Goal: Transaction & Acquisition: Purchase product/service

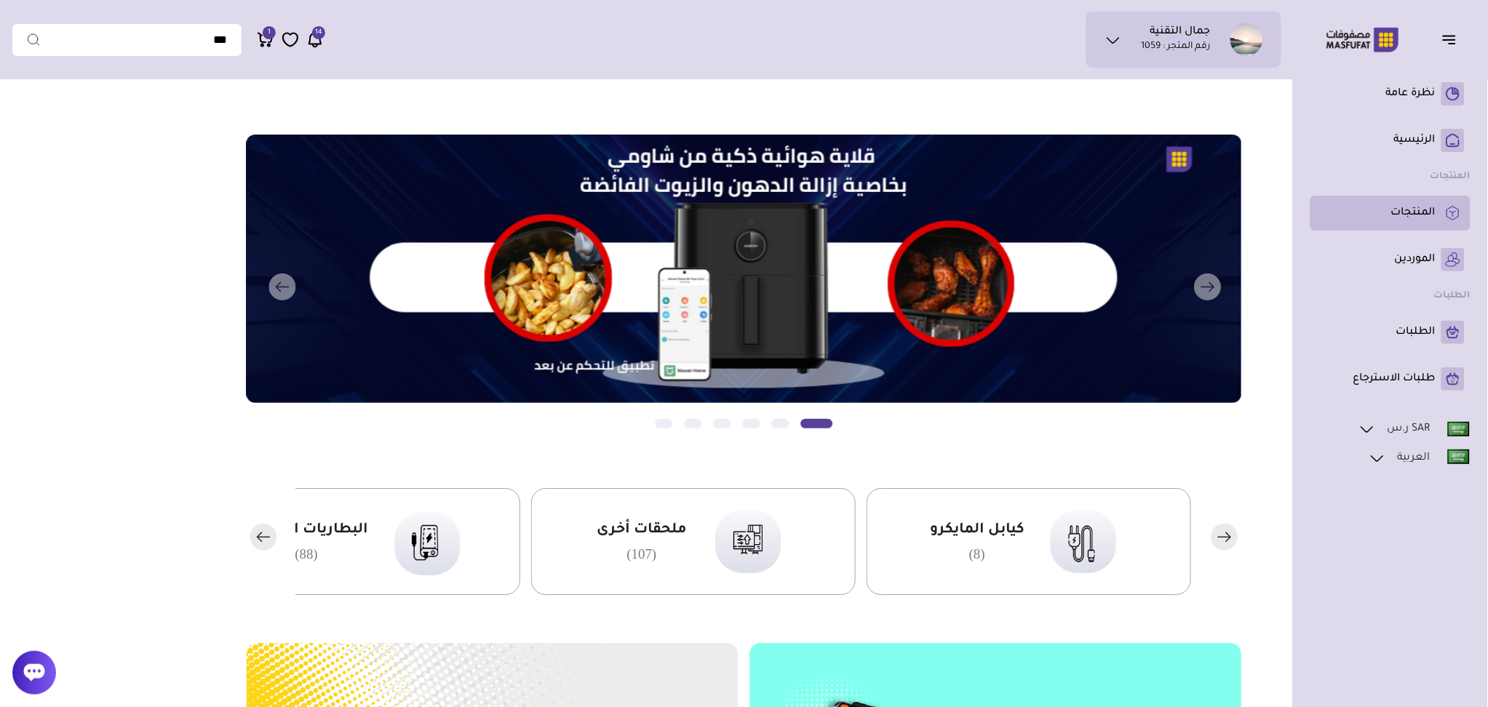
click at [1430, 213] on p "المنتجات" at bounding box center [1413, 213] width 44 height 15
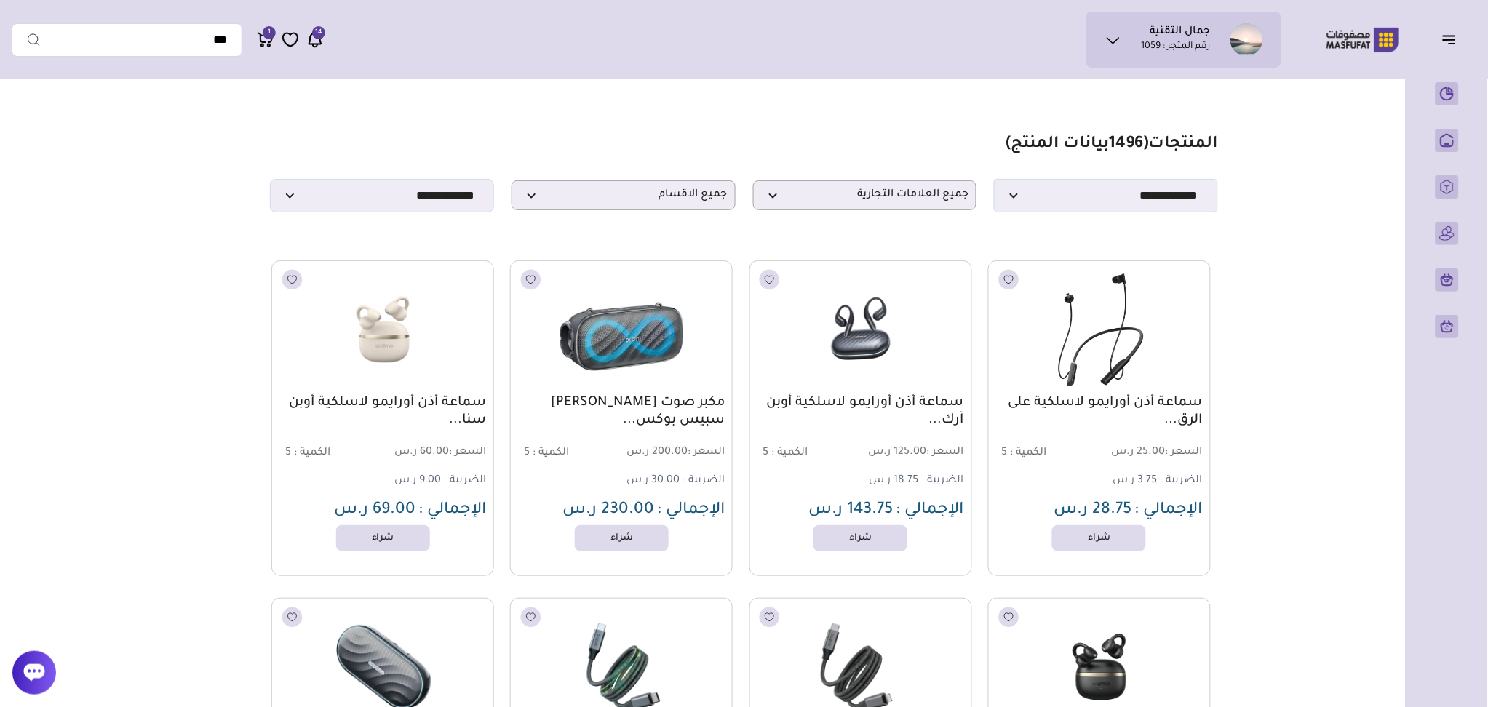
click at [1158, 373] on img at bounding box center [1100, 329] width 226 height 135
click at [1148, 410] on link "سماعة أذن أورايمو لاسلكية على الرق..." at bounding box center [1099, 411] width 207 height 35
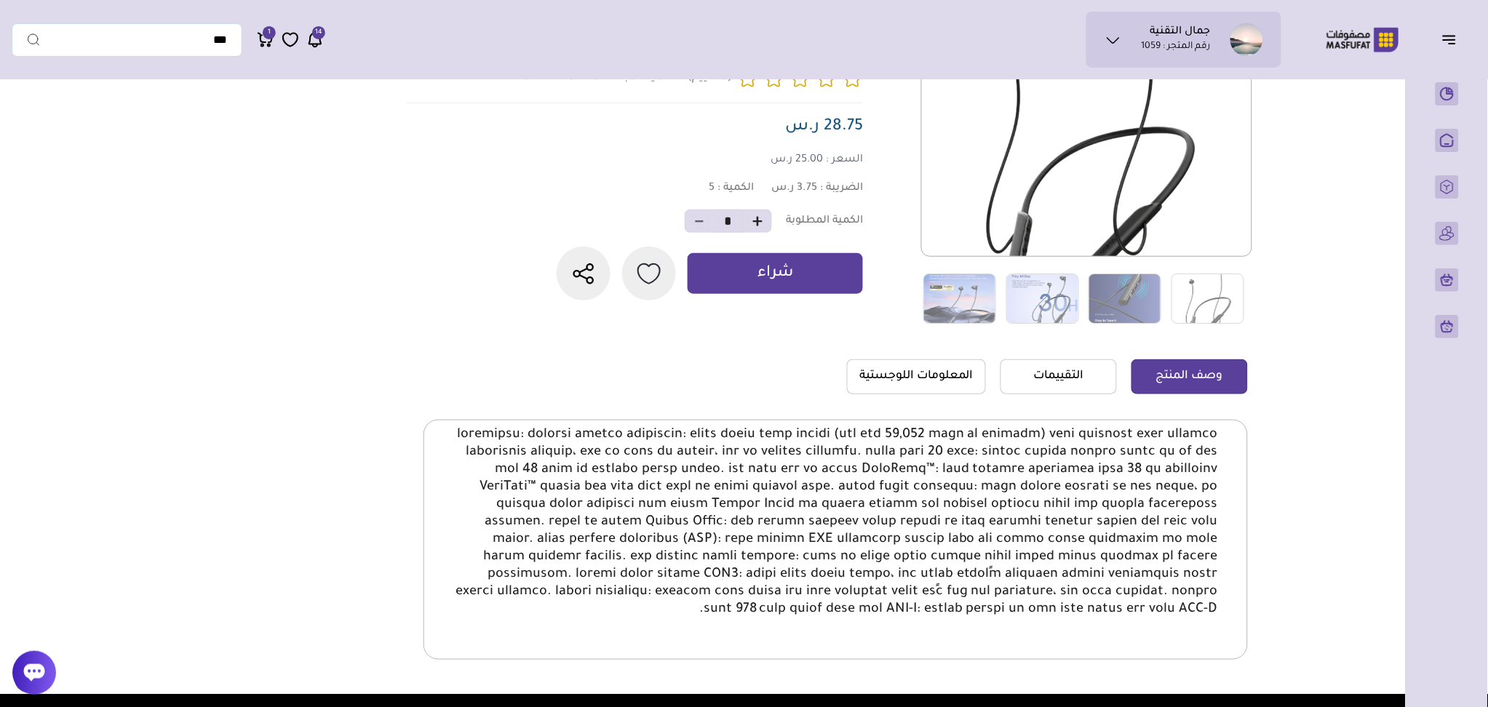
scroll to position [194, 0]
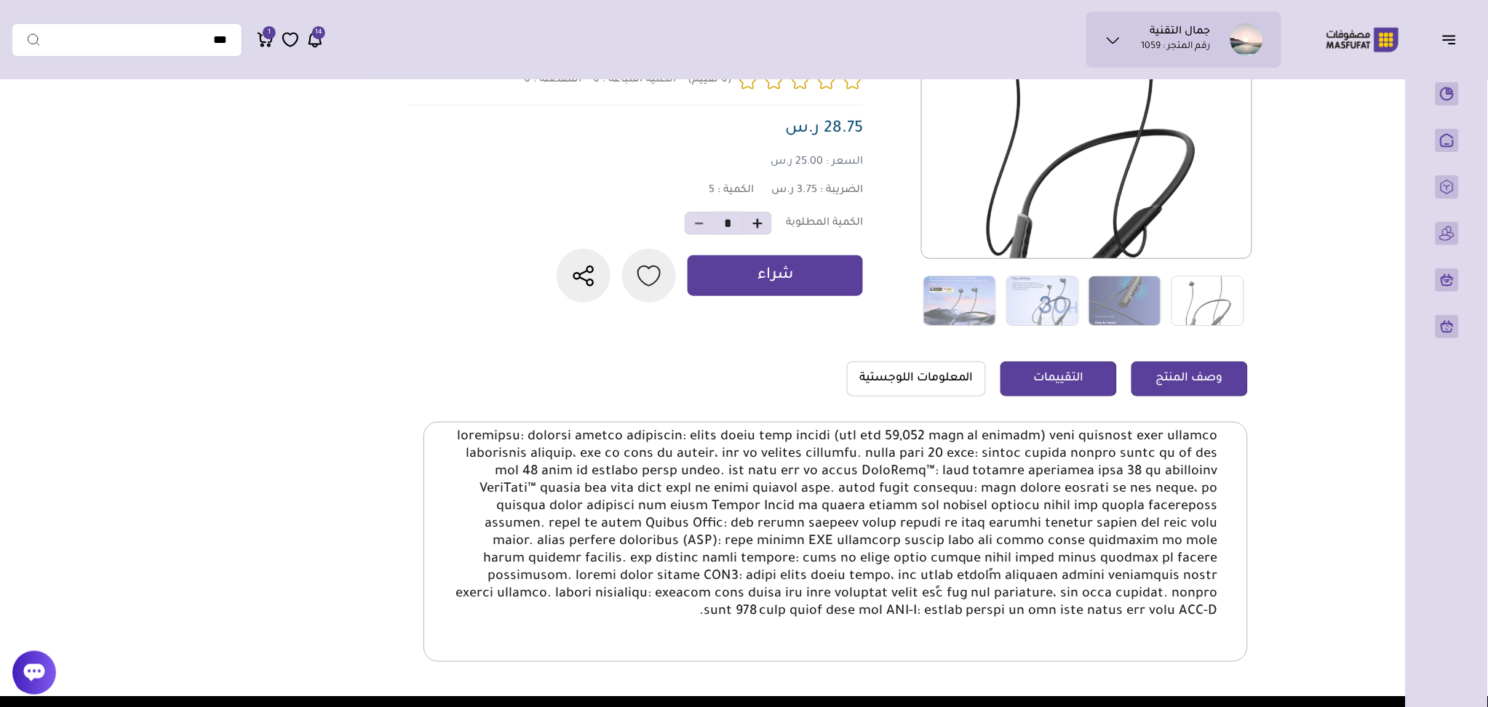
click at [1073, 374] on link "التقييمات" at bounding box center [1059, 379] width 116 height 35
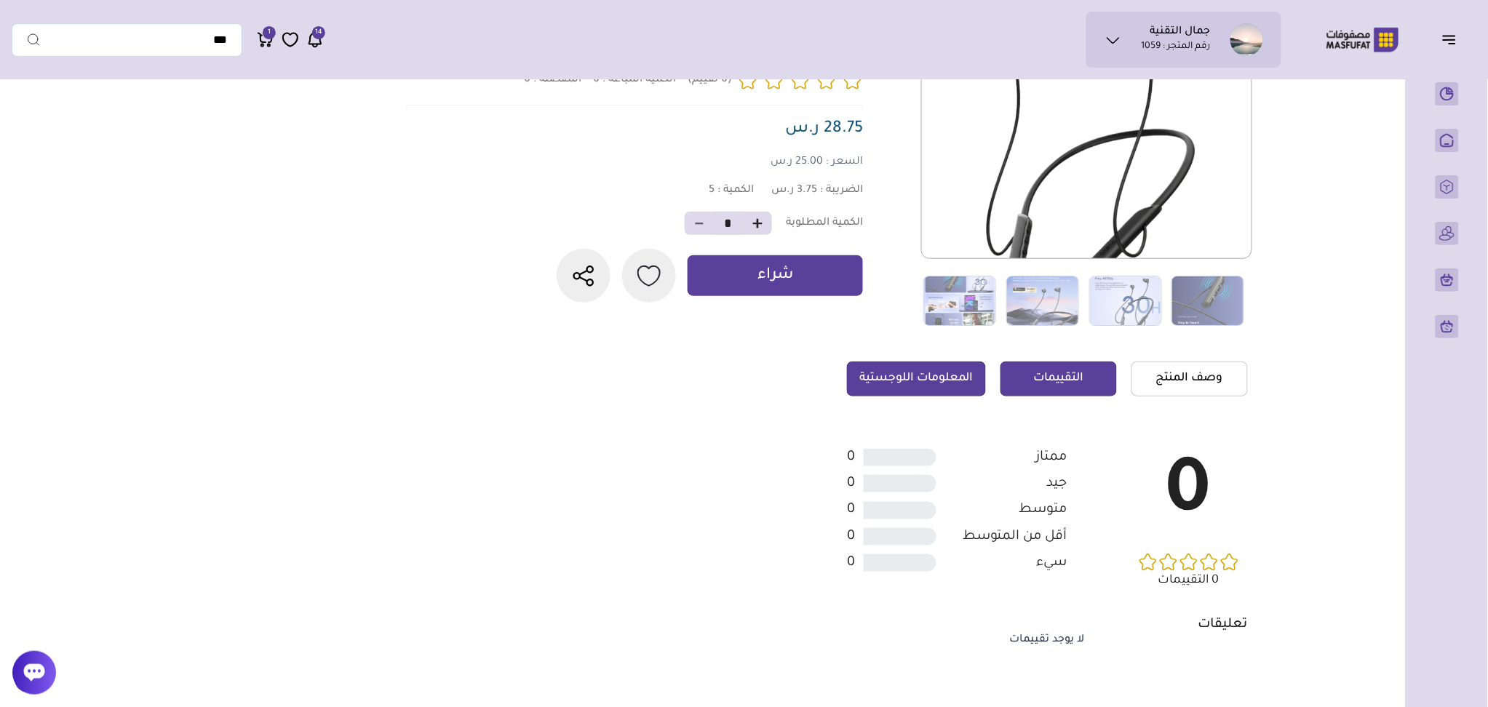
click at [934, 372] on link "المعلومات اللوجستية" at bounding box center [916, 379] width 139 height 35
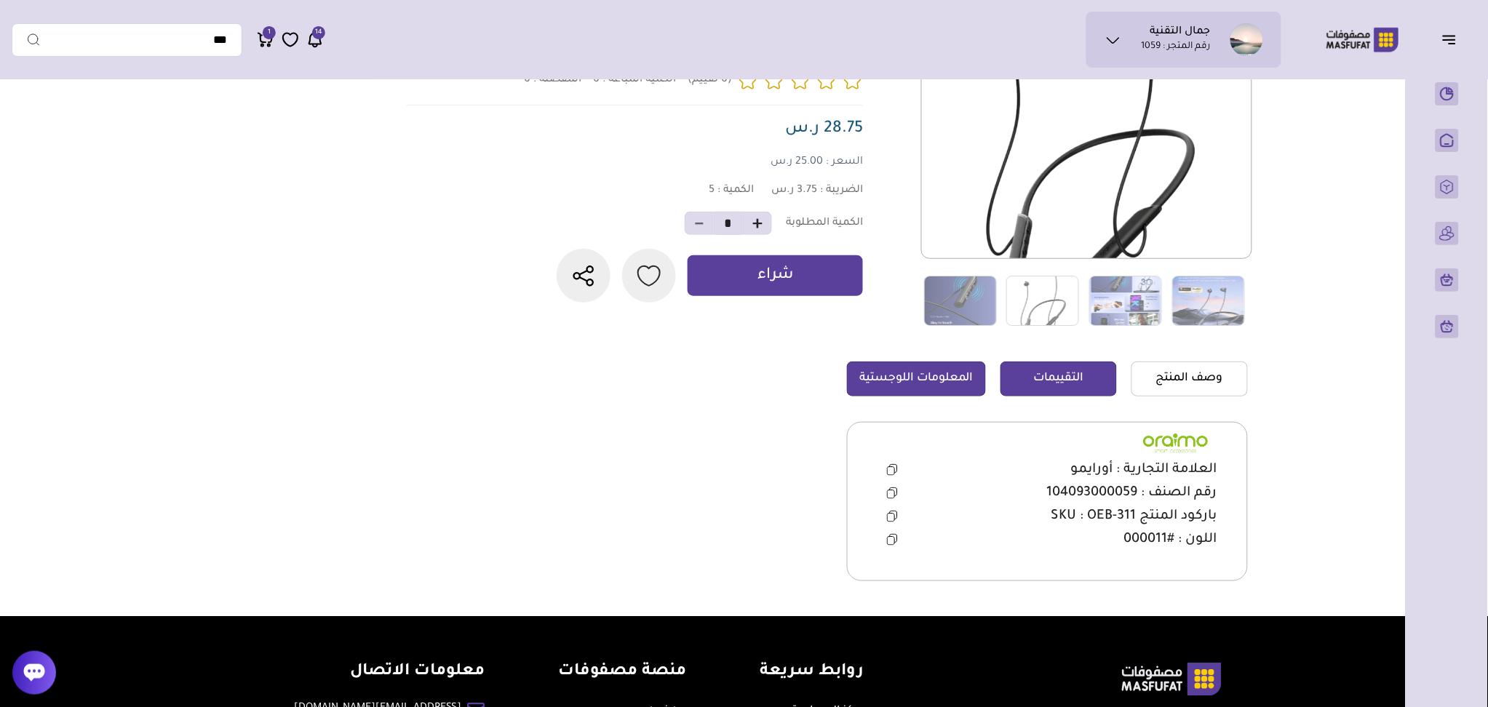
click at [1074, 383] on link "التقييمات" at bounding box center [1059, 379] width 116 height 35
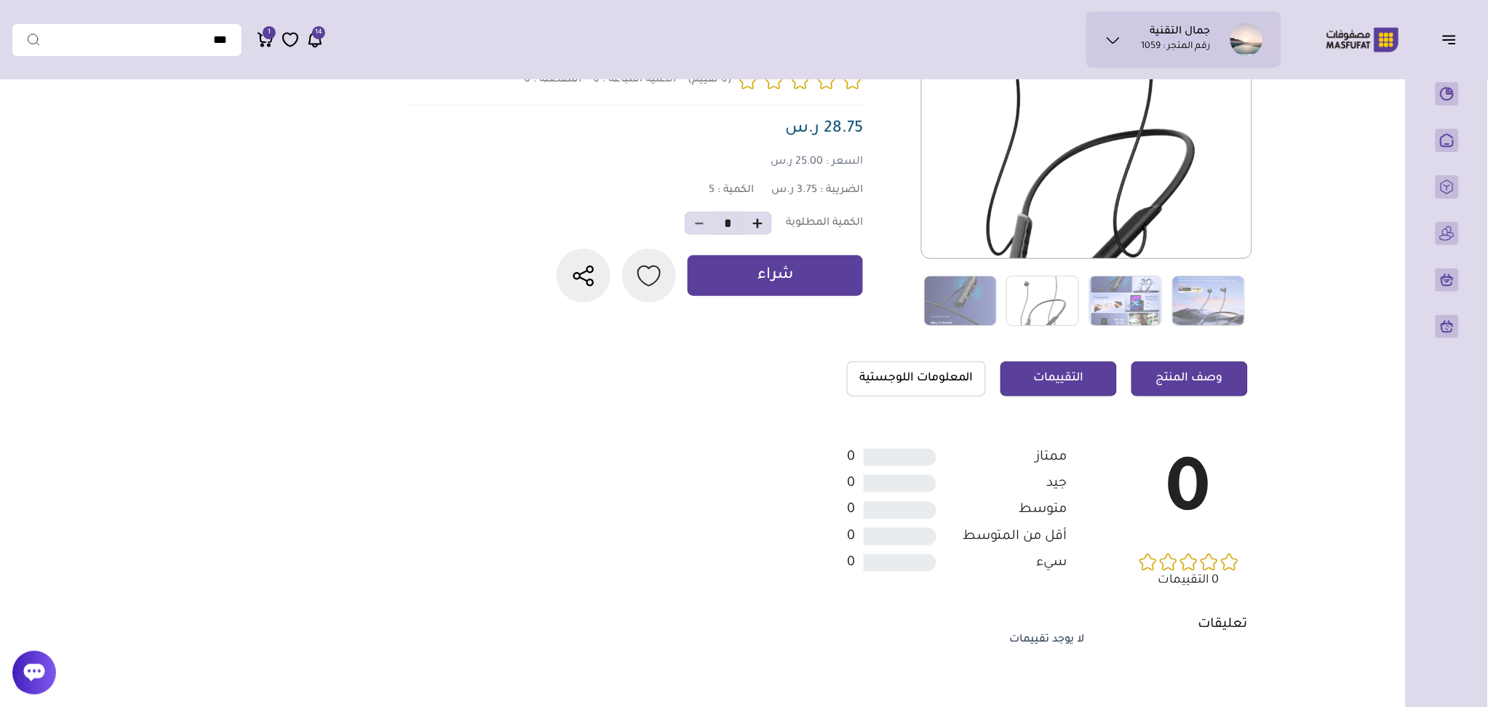
click at [1171, 371] on link "وصف المنتج" at bounding box center [1190, 379] width 116 height 35
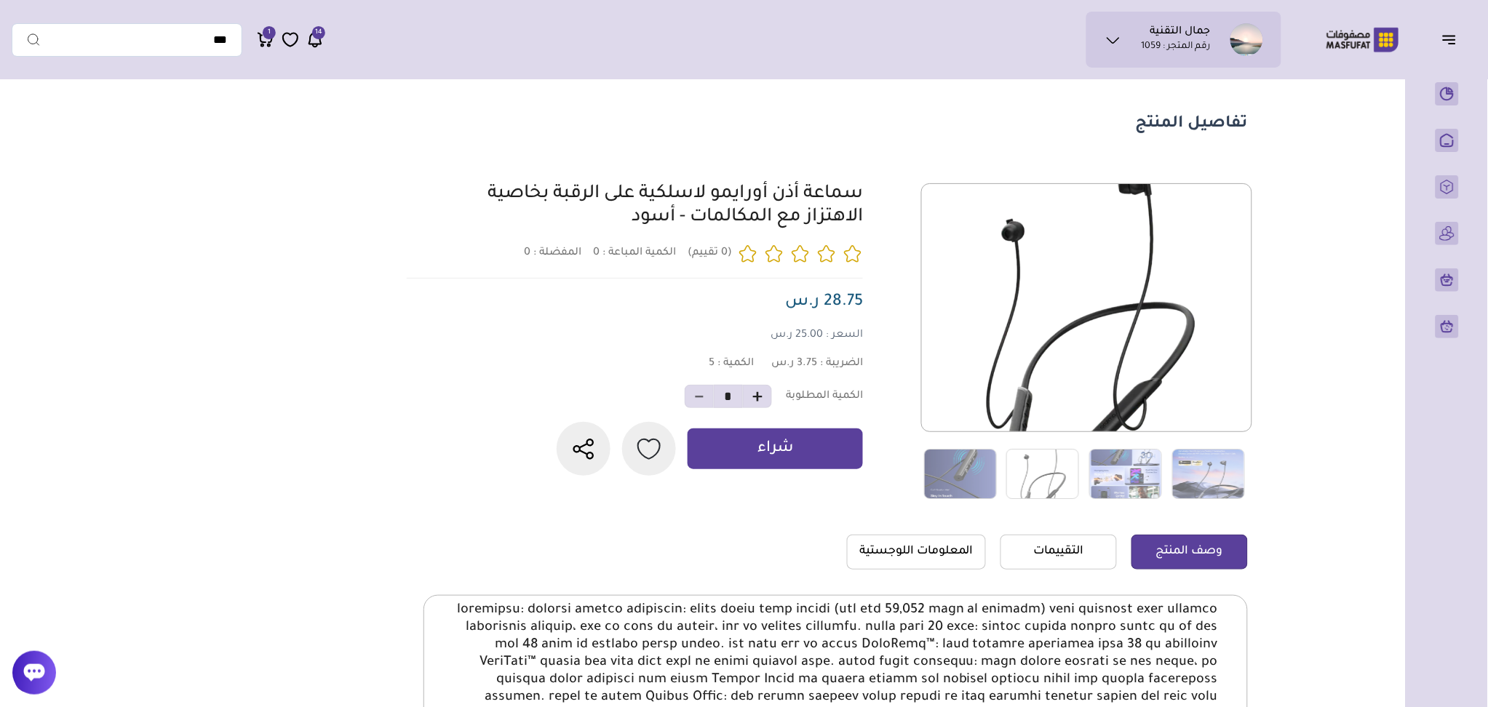
scroll to position [0, 0]
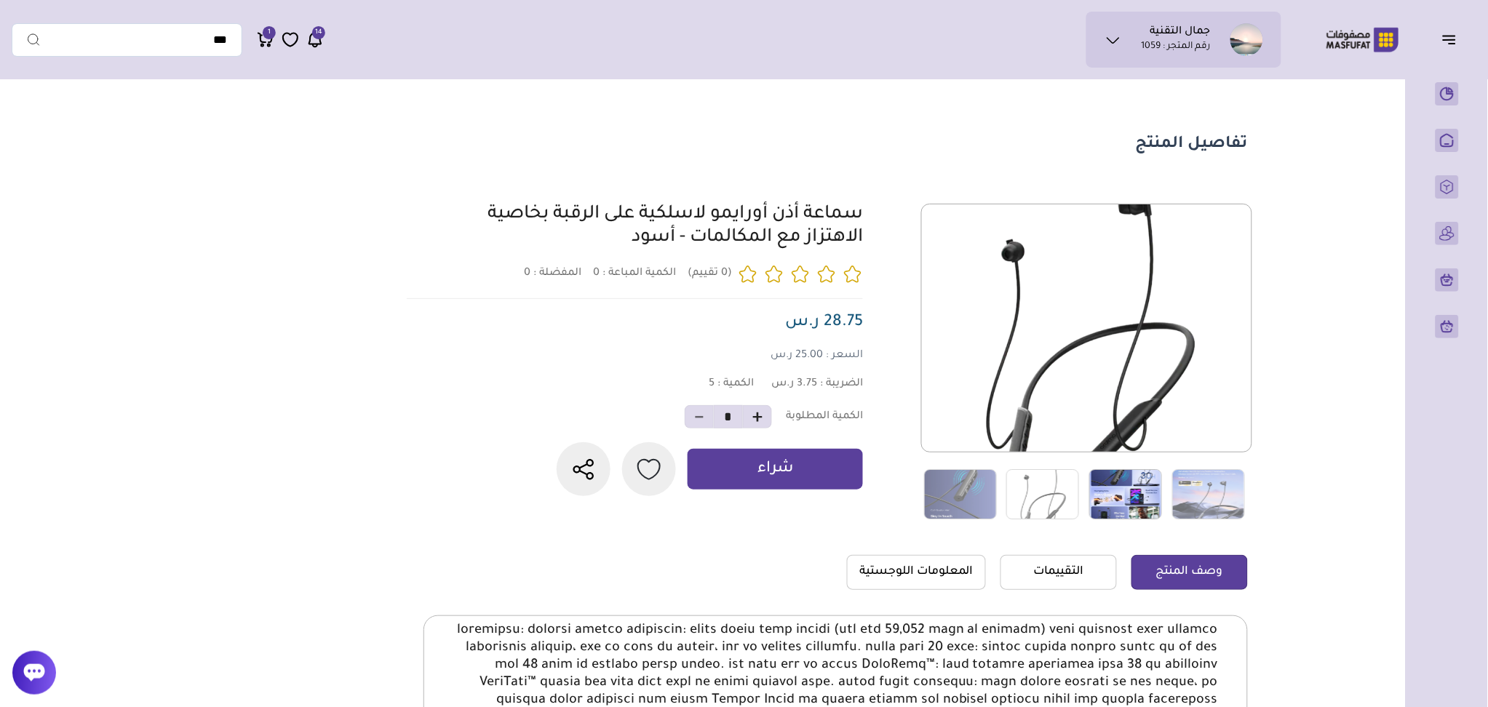
click at [1097, 499] on img at bounding box center [1125, 494] width 73 height 50
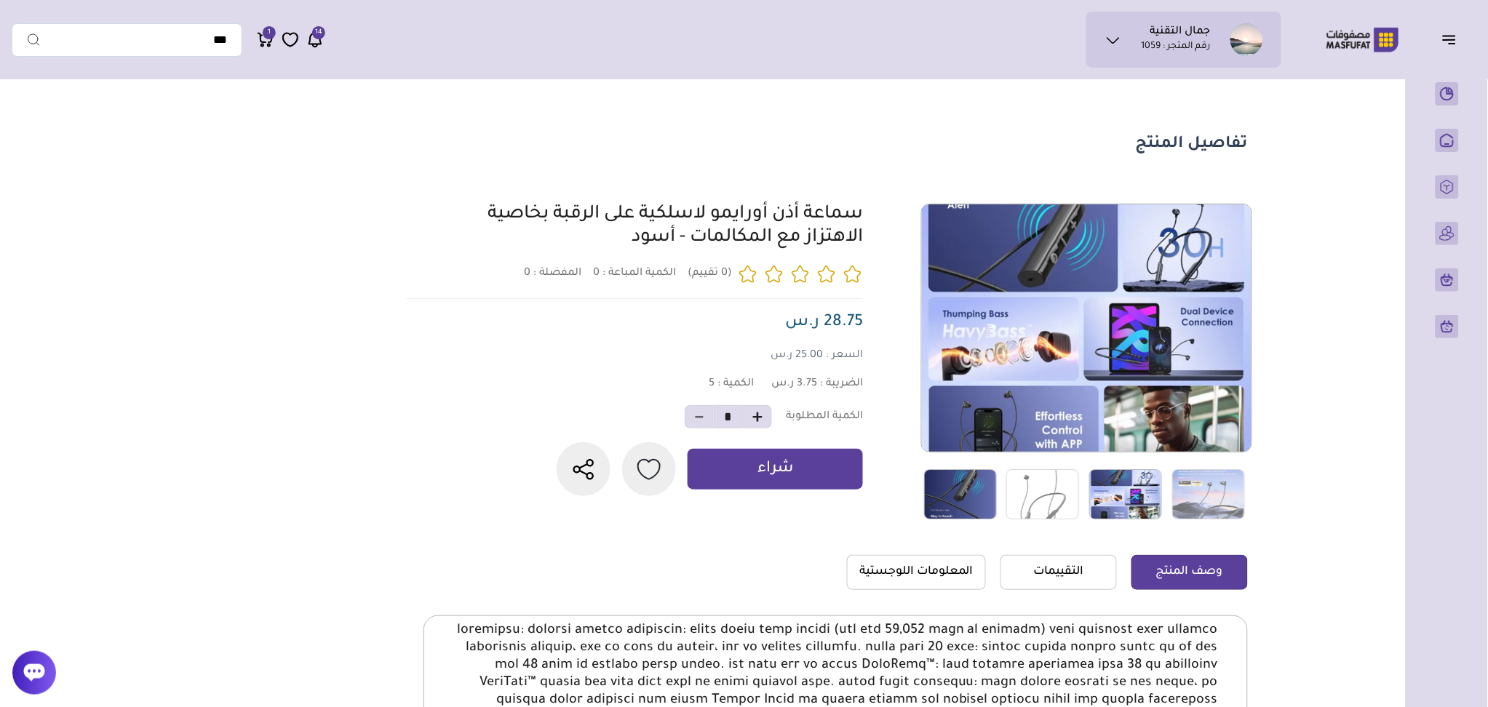
click at [945, 500] on img at bounding box center [960, 494] width 73 height 50
